Goal: Find specific page/section: Find specific page/section

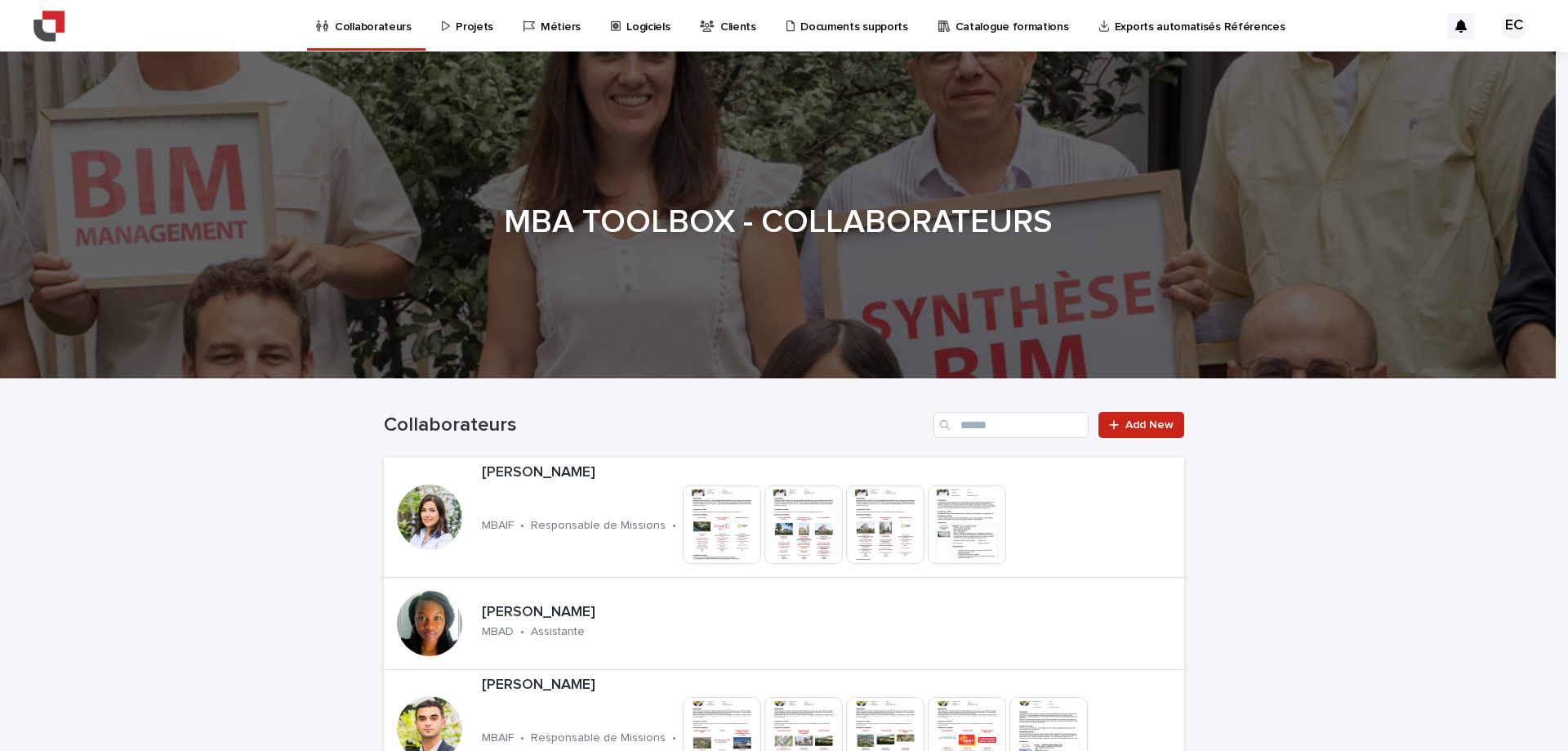
click at [476, 33] on link "Projets" at bounding box center [470, 25] width 60 height 51
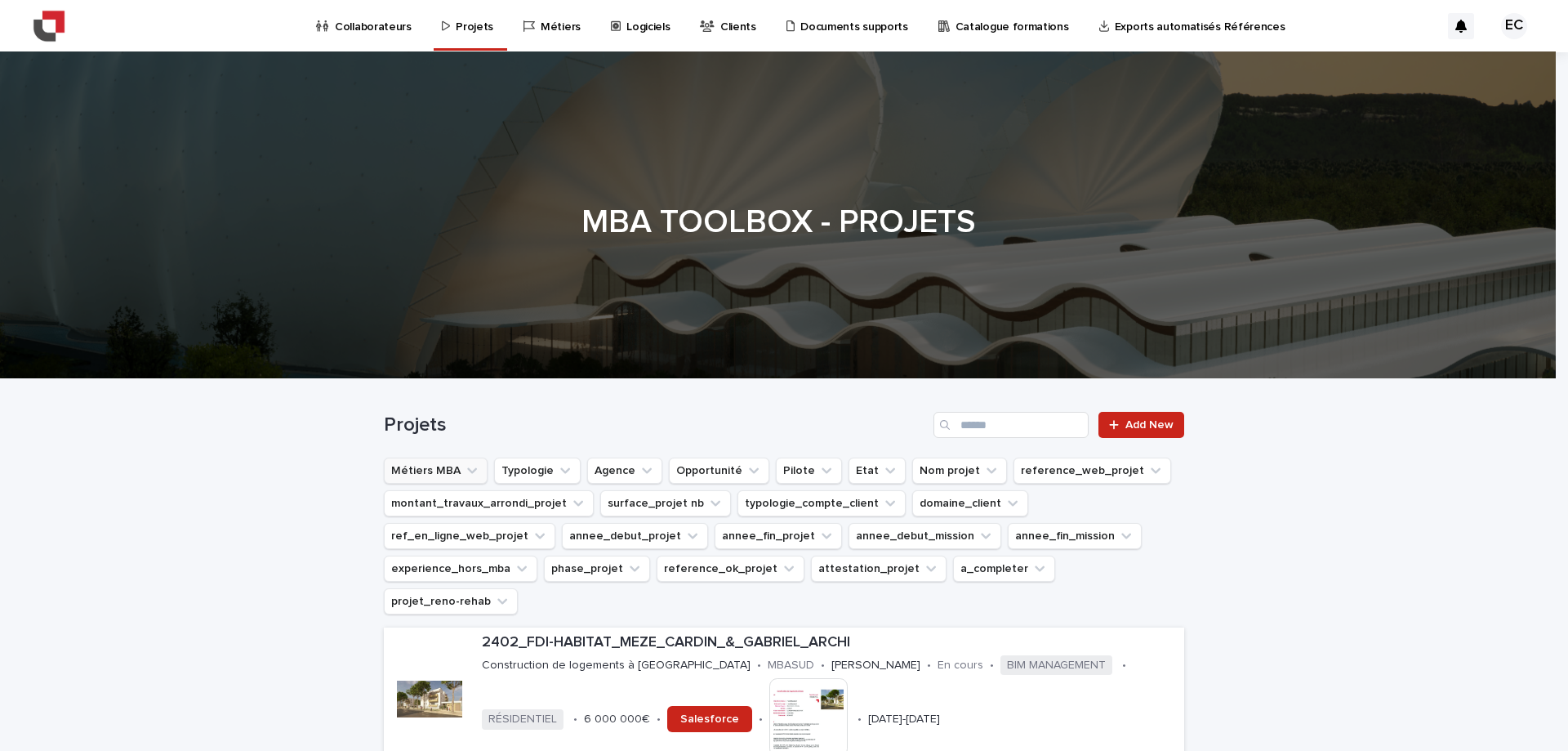
click at [441, 472] on button "Métiers MBA" at bounding box center [435, 470] width 104 height 26
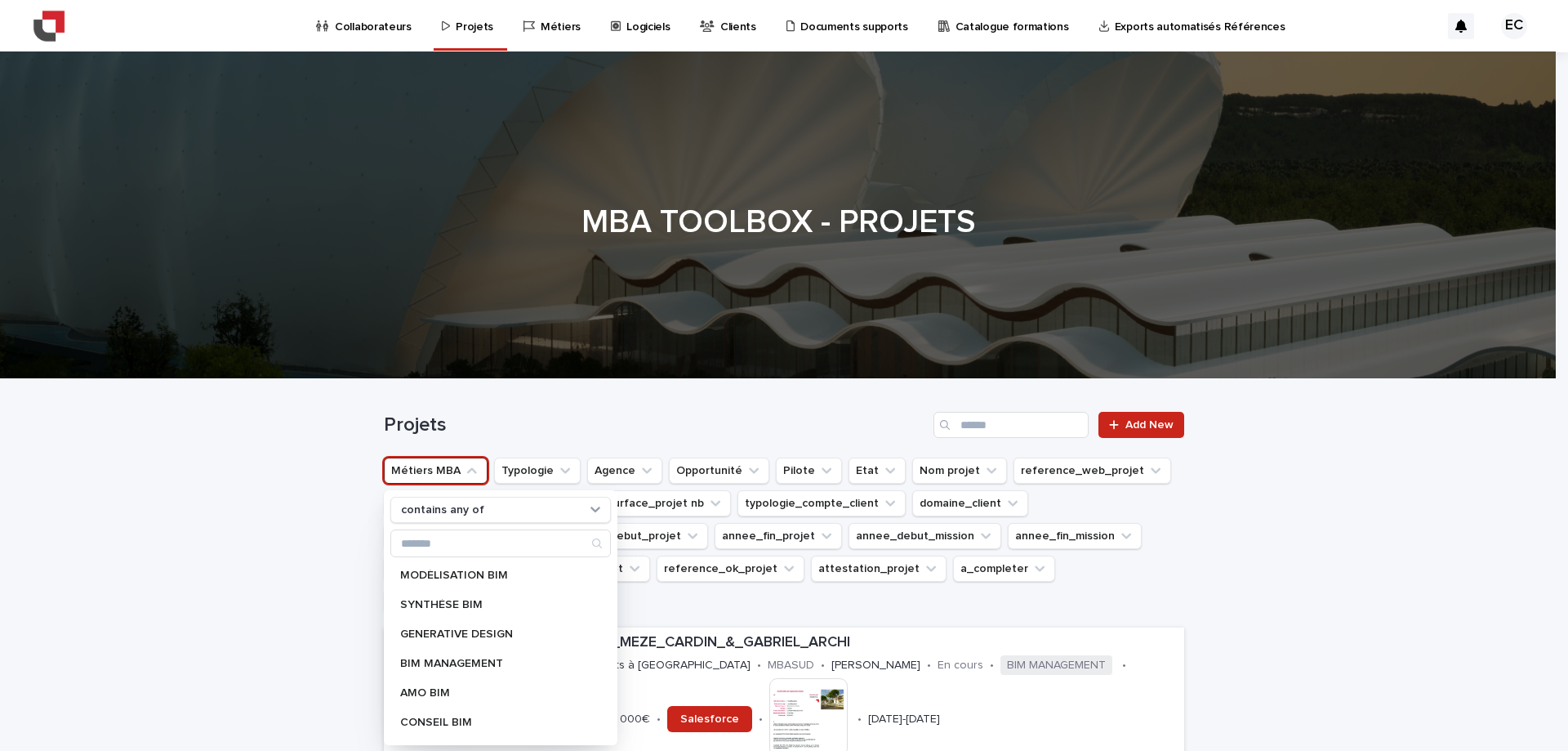
click at [441, 472] on button "Métiers MBA" at bounding box center [435, 470] width 104 height 26
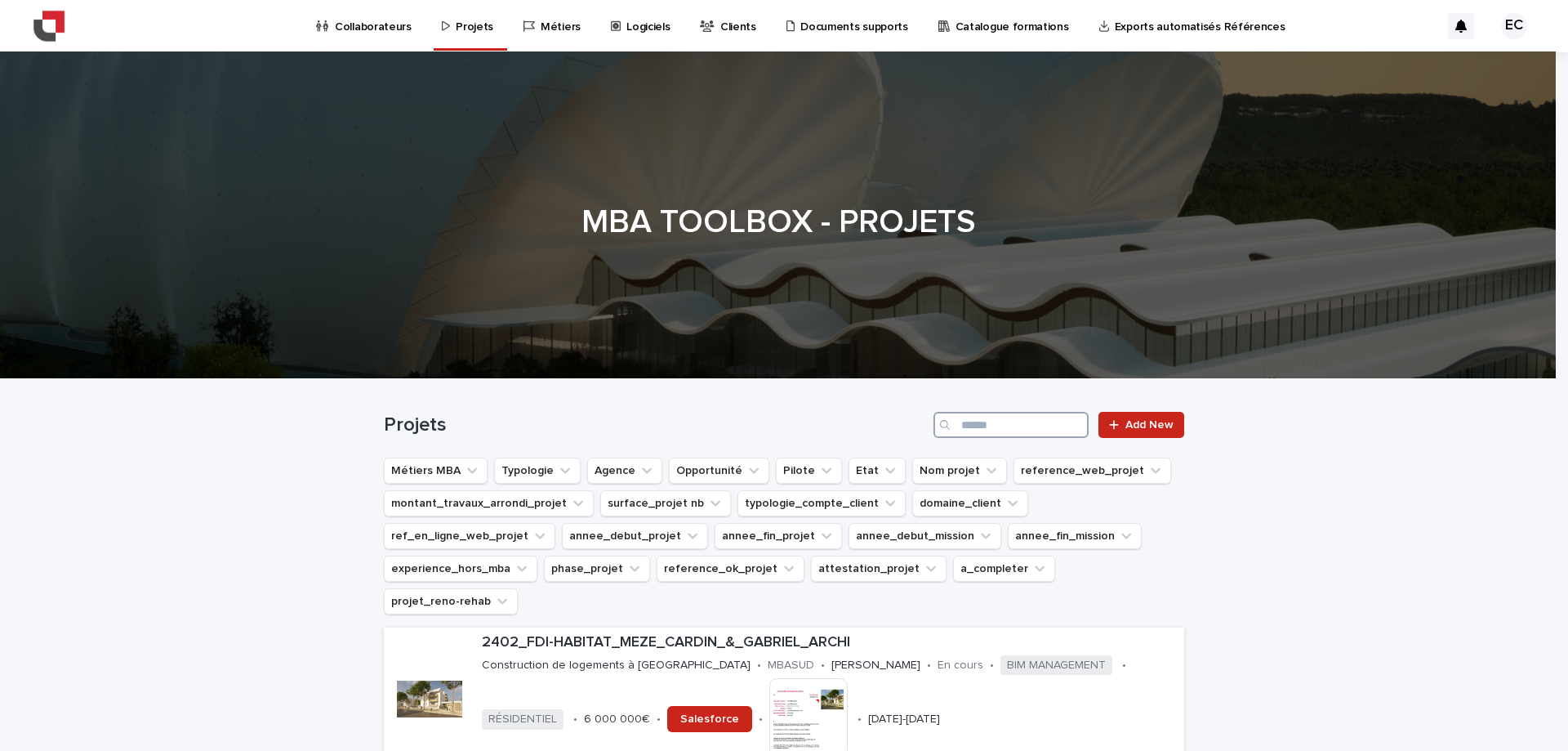
click at [985, 431] on input "Search" at bounding box center [1011, 424] width 156 height 26
type input "***"
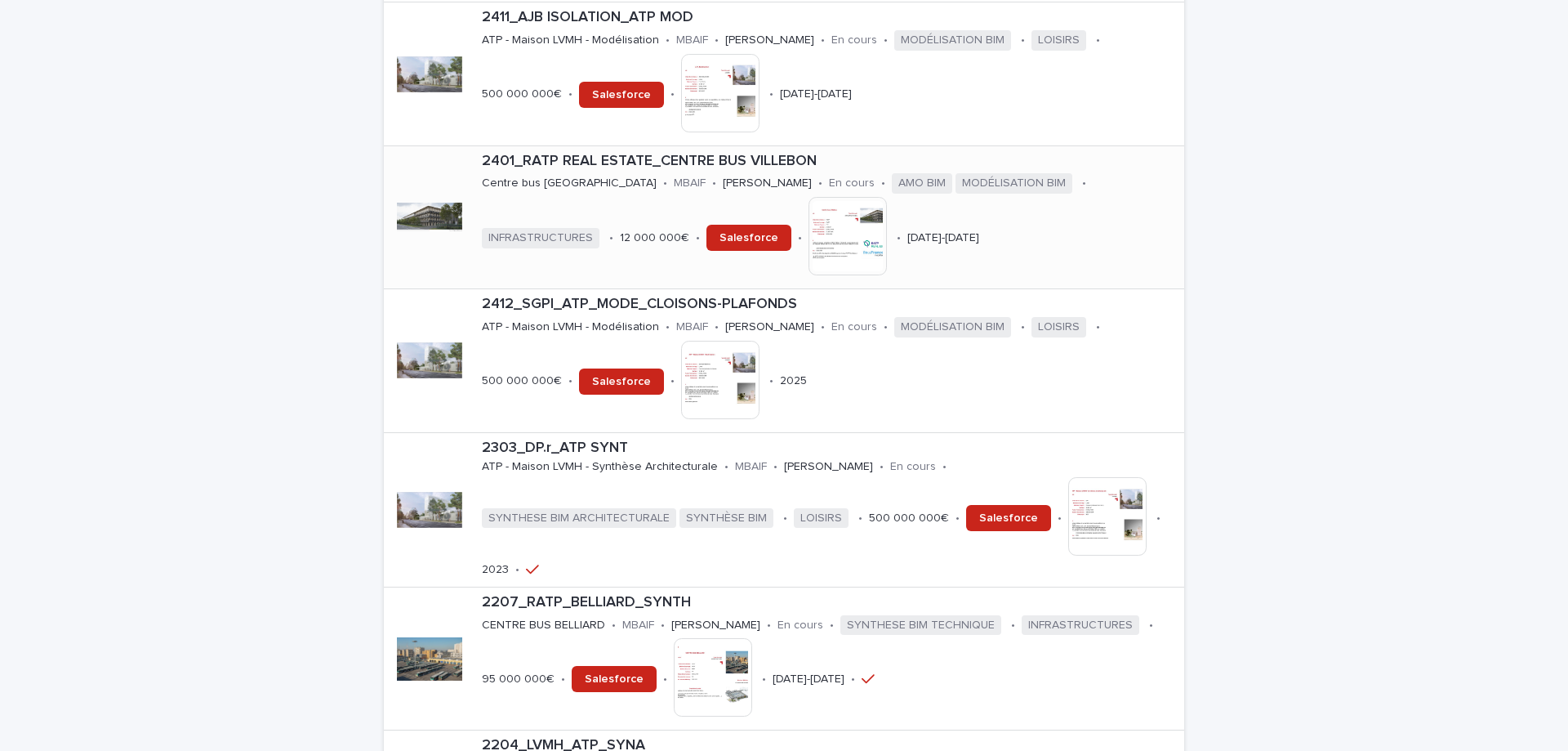
scroll to position [817, 0]
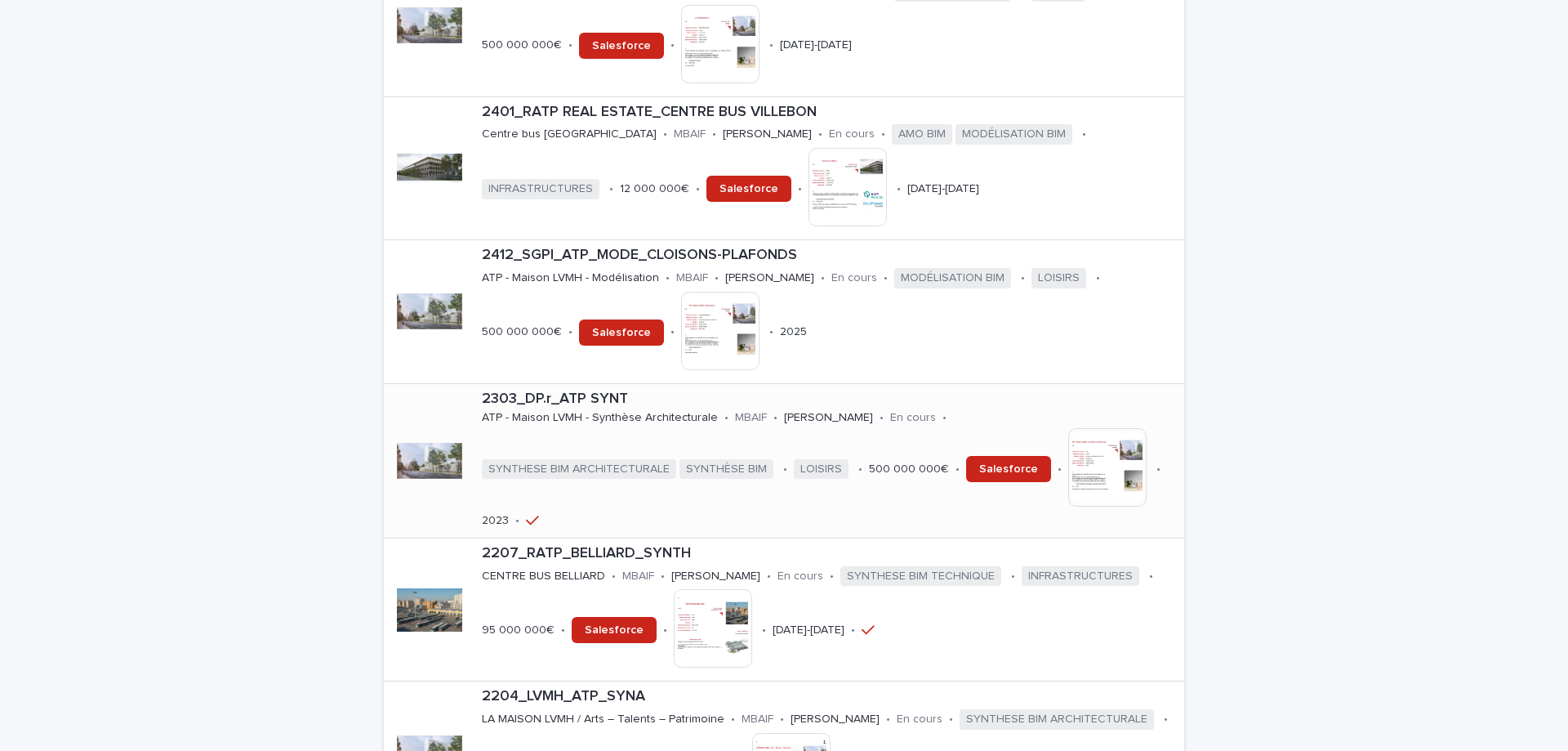
click at [752, 411] on p "MBAIF" at bounding box center [751, 418] width 32 height 14
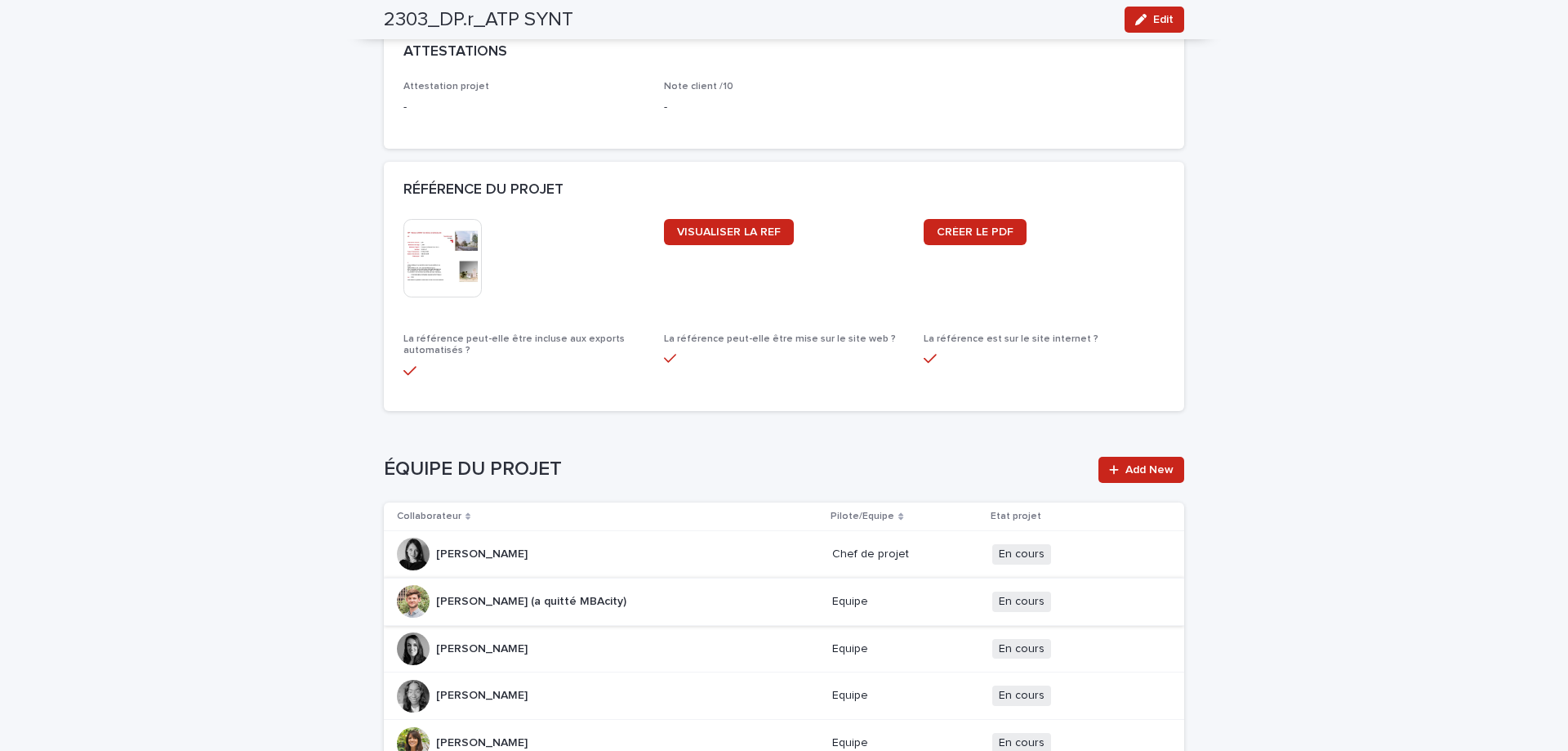
scroll to position [1798, 0]
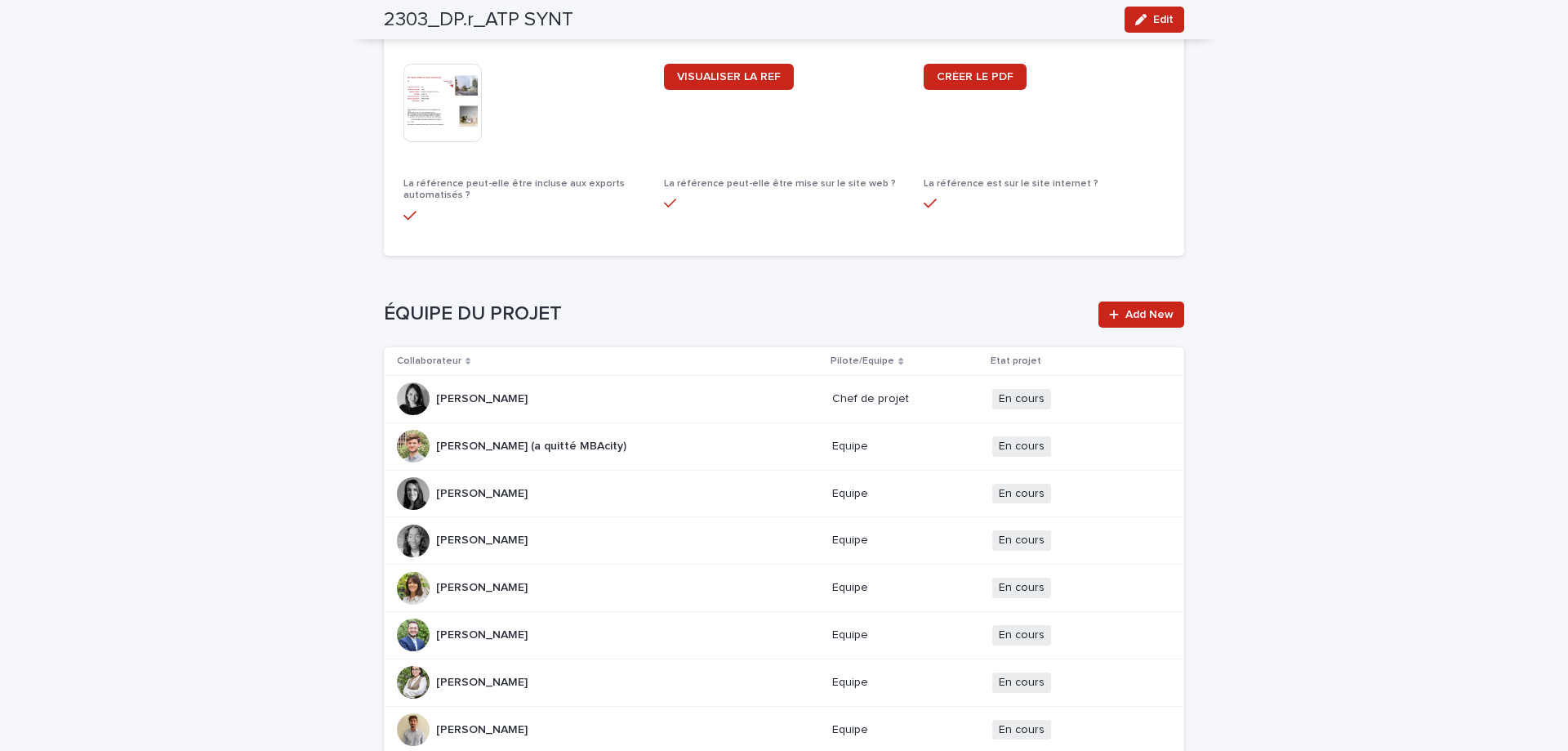
click at [433, 81] on img at bounding box center [443, 103] width 78 height 78
